Goal: Information Seeking & Learning: Learn about a topic

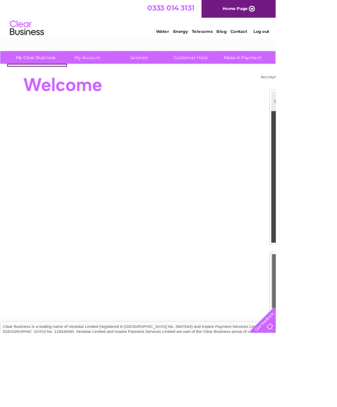
click at [166, 119] on div at bounding box center [159, 103] width 303 height 33
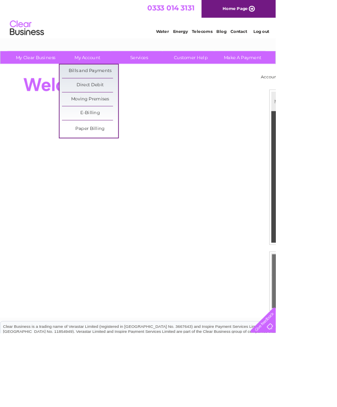
click at [116, 86] on link "Bills and Payments" at bounding box center [110, 87] width 69 height 17
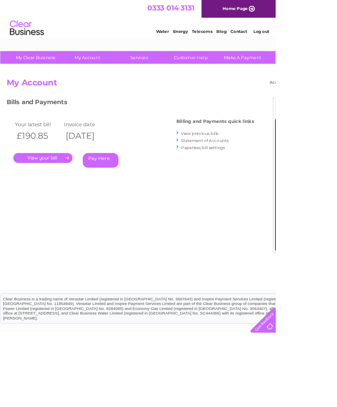
click at [77, 193] on link "." at bounding box center [52, 193] width 72 height 12
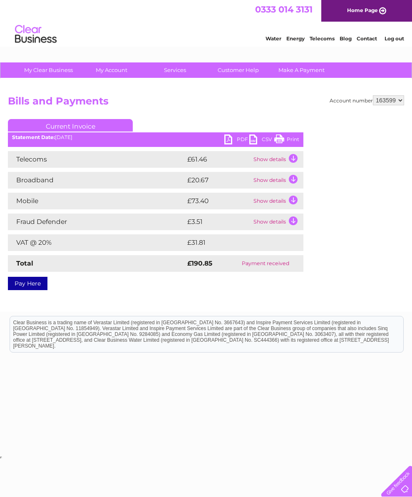
click at [296, 156] on td "Show details" at bounding box center [278, 159] width 52 height 17
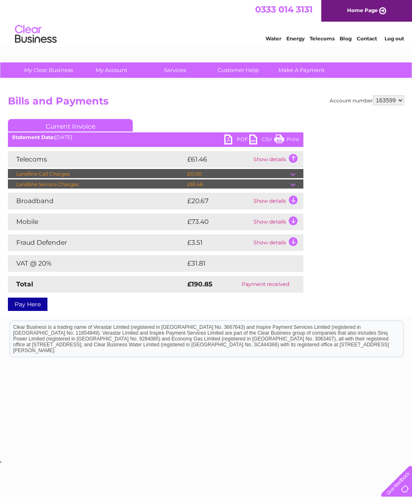
click at [294, 160] on td "Show details" at bounding box center [278, 159] width 52 height 17
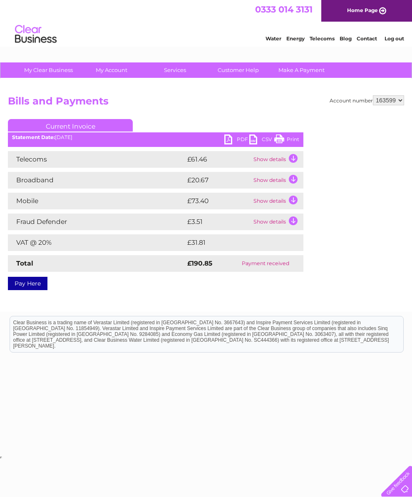
click at [294, 177] on td "Show details" at bounding box center [278, 180] width 52 height 17
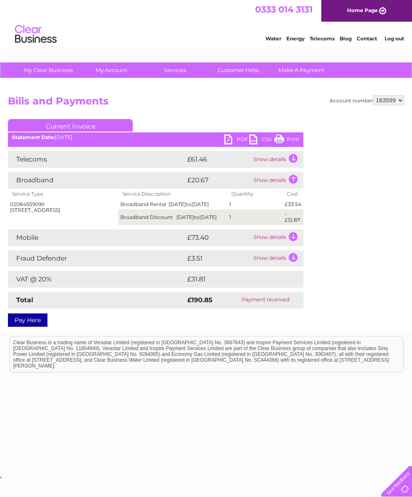
click at [294, 183] on td "Show details" at bounding box center [278, 180] width 52 height 17
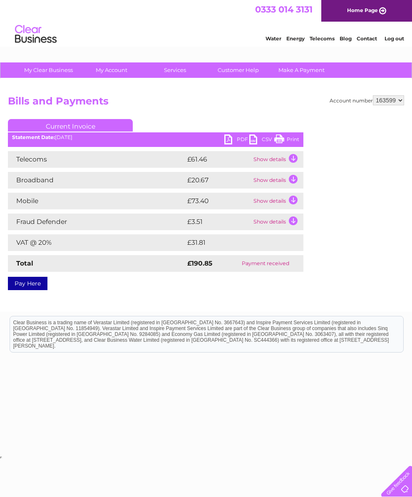
click at [292, 201] on td "Show details" at bounding box center [278, 201] width 52 height 17
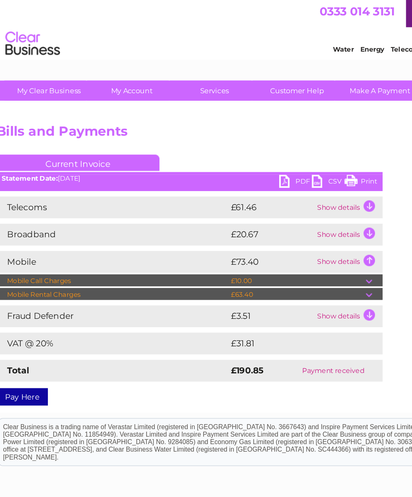
click at [291, 227] on td at bounding box center [297, 226] width 13 height 10
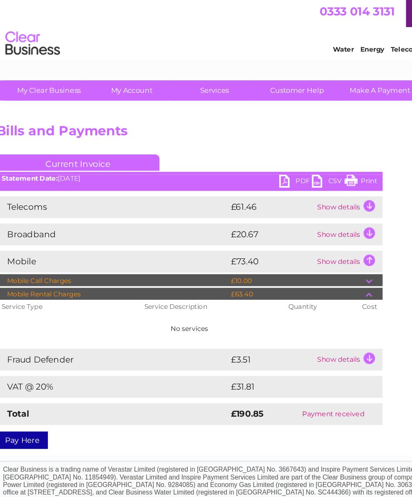
click at [291, 227] on td at bounding box center [297, 226] width 13 height 10
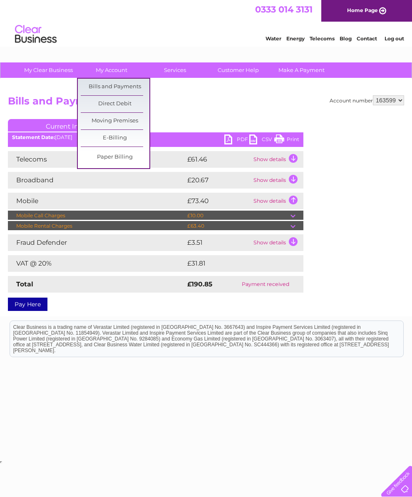
click at [127, 85] on link "Bills and Payments" at bounding box center [115, 87] width 69 height 17
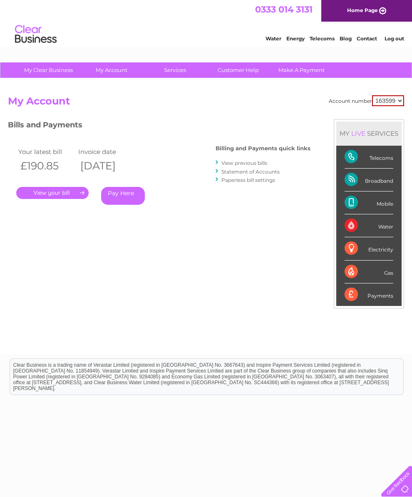
click at [222, 163] on link "View previous bills" at bounding box center [245, 163] width 46 height 6
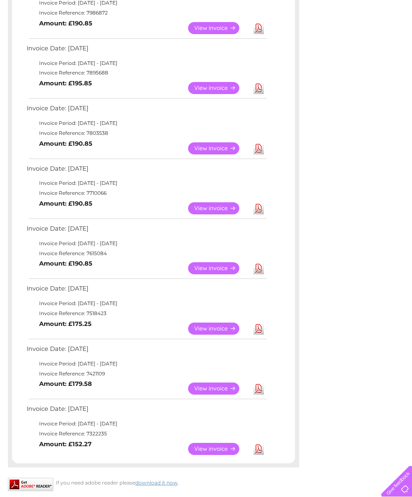
scroll to position [175, 0]
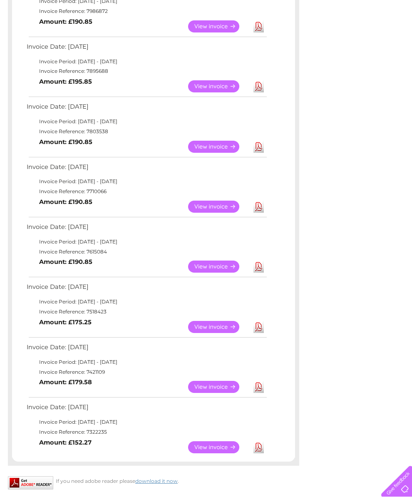
click at [229, 454] on link "View" at bounding box center [218, 448] width 61 height 12
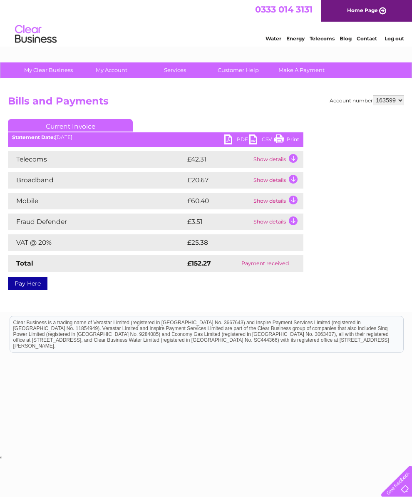
click at [287, 205] on td "Show details" at bounding box center [278, 201] width 52 height 17
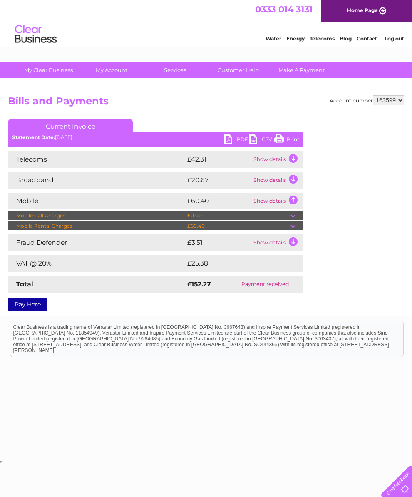
click at [295, 199] on td "Show details" at bounding box center [278, 201] width 52 height 17
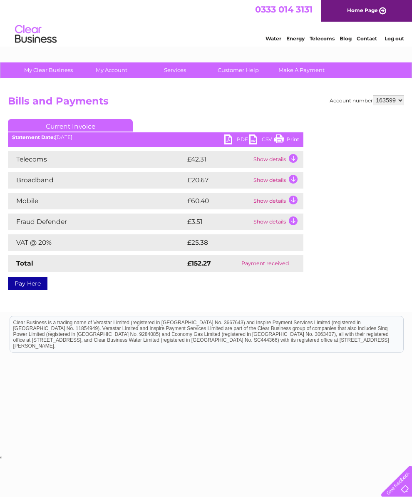
click at [294, 157] on td "Show details" at bounding box center [278, 159] width 52 height 17
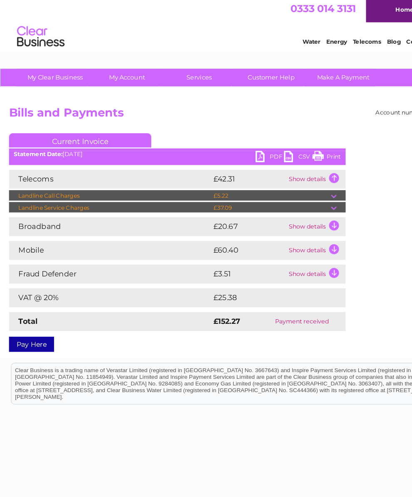
click at [297, 157] on td "Show details" at bounding box center [278, 159] width 52 height 17
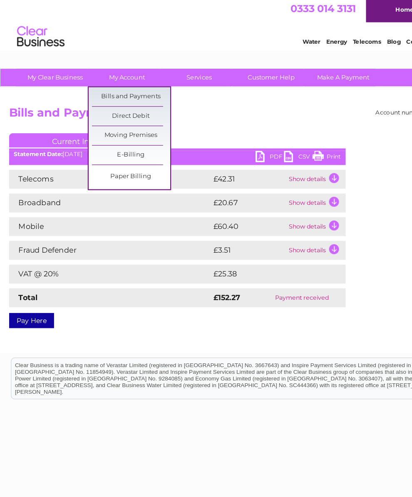
click at [118, 85] on link "Bills and Payments" at bounding box center [115, 87] width 69 height 17
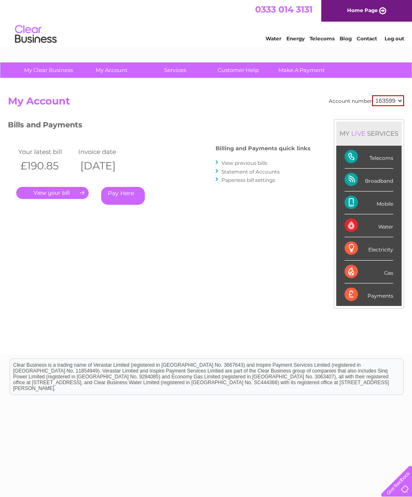
click at [225, 165] on link "View previous bills" at bounding box center [245, 163] width 46 height 6
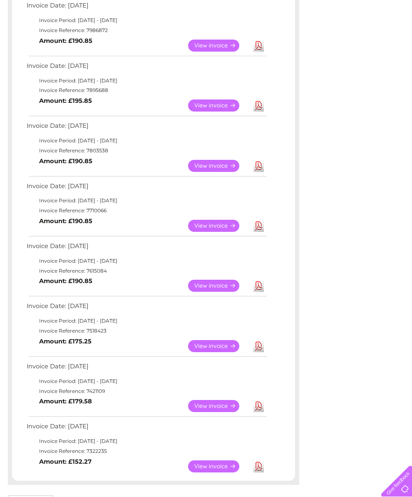
scroll to position [157, 0]
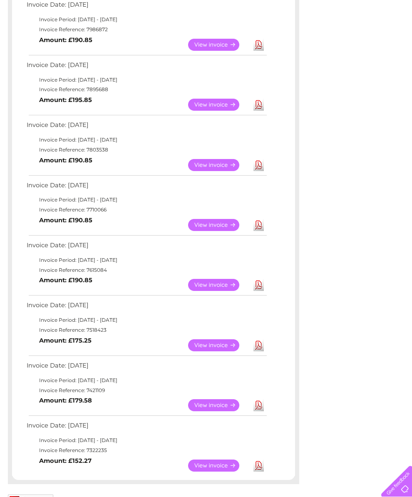
click at [227, 412] on link "View" at bounding box center [218, 405] width 61 height 12
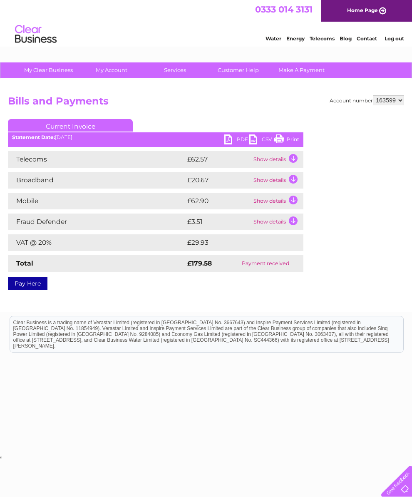
click at [295, 158] on td "Show details" at bounding box center [278, 159] width 52 height 17
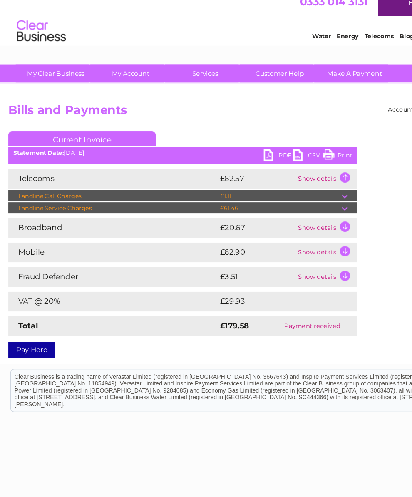
click at [53, 169] on td "Landline Call Charges" at bounding box center [96, 174] width 177 height 10
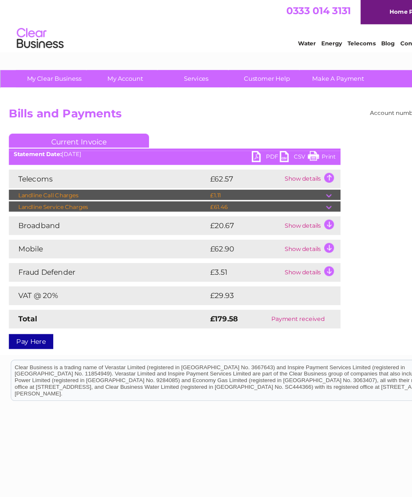
click at [292, 202] on td "Show details" at bounding box center [278, 201] width 52 height 17
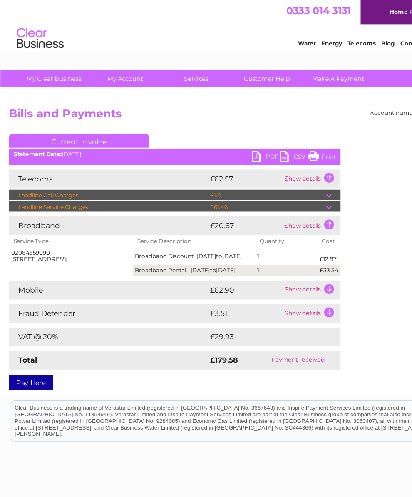
click at [297, 201] on td "Show details" at bounding box center [278, 201] width 52 height 17
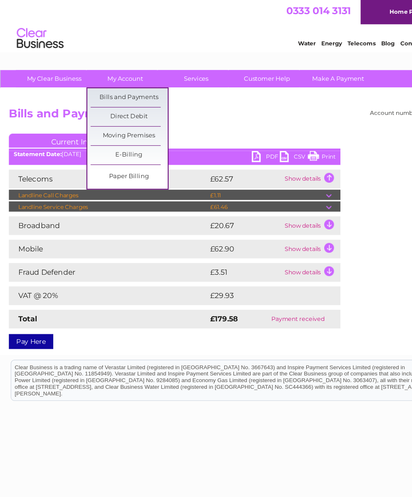
click at [118, 85] on link "Bills and Payments" at bounding box center [115, 87] width 69 height 17
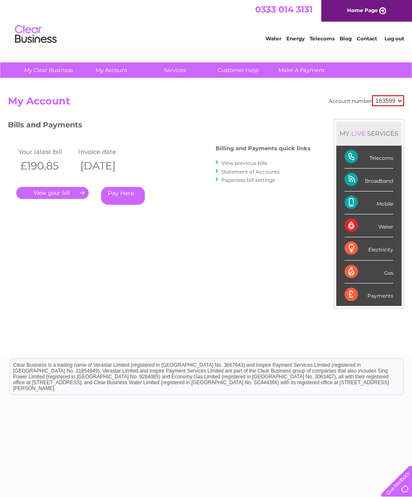
click at [77, 197] on link "." at bounding box center [52, 193] width 72 height 12
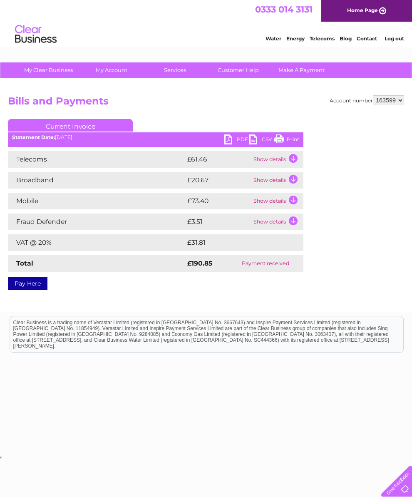
click at [294, 162] on td "Show details" at bounding box center [278, 159] width 52 height 17
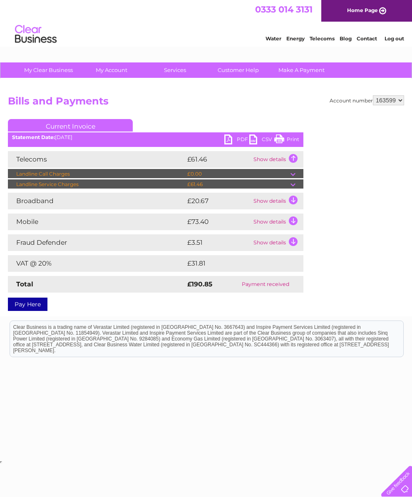
click at [317, 163] on div "Account number 163599 Bills and Payments Current Invoice PDF CSV Print" at bounding box center [206, 201] width 397 height 213
click at [332, 226] on div "Account number 163599 Bills and Payments Current Invoice PDF CSV Print" at bounding box center [206, 201] width 397 height 213
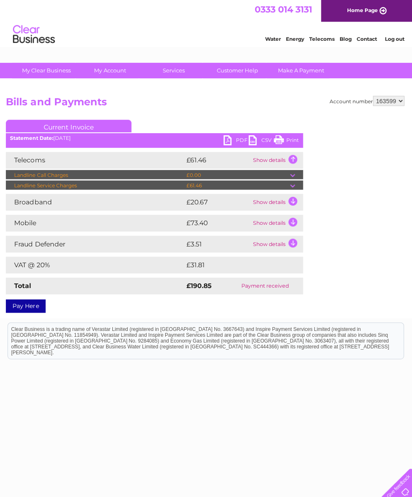
click at [333, 207] on div "Account number 163599 Bills and Payments Current Invoice PDF CSV Print" at bounding box center [206, 201] width 397 height 213
click at [297, 158] on td "Show details" at bounding box center [278, 159] width 52 height 17
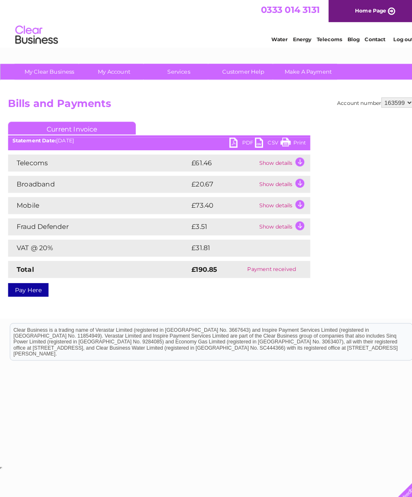
click at [355, 372] on html "Clear Business is a trading name of Verastar Limited (registered in [GEOGRAPHIC…" at bounding box center [206, 345] width 412 height 53
click at [2, 461] on html "My Clear Business Login Details My Details My Preferences Link Account My Accou…" at bounding box center [206, 230] width 412 height 461
